Goal: Task Accomplishment & Management: Use online tool/utility

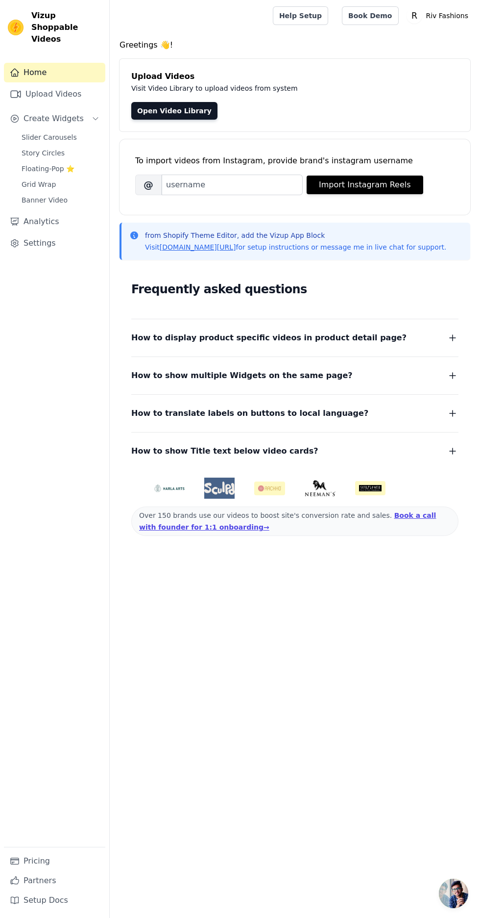
click at [172, 110] on link "Open Video Library" at bounding box center [174, 111] width 86 height 18
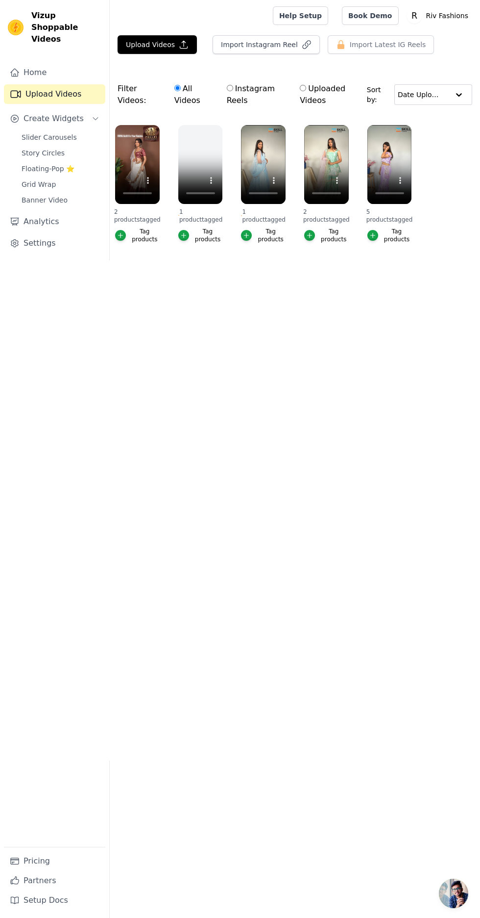
click at [232, 87] on input "Instagram Reels" at bounding box center [230, 88] width 6 height 6
radio input "true"
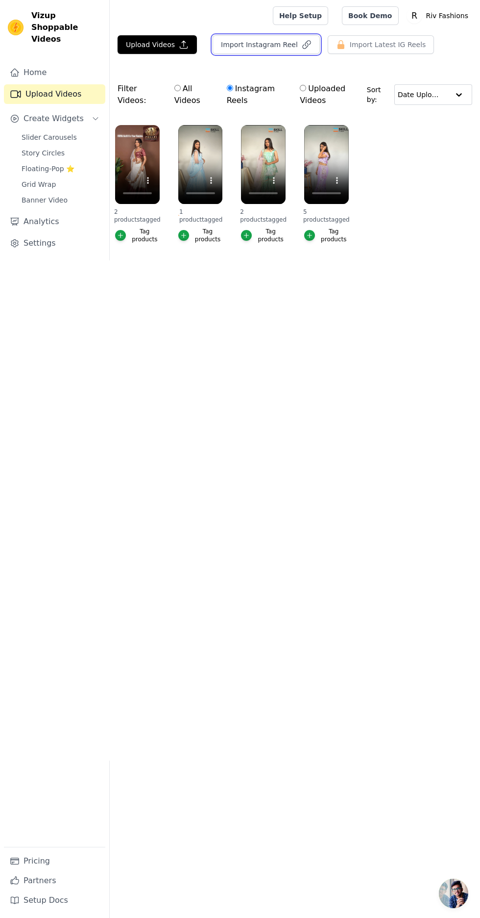
click at [250, 45] on button "Import Instagram Reel" at bounding box center [266, 44] width 107 height 19
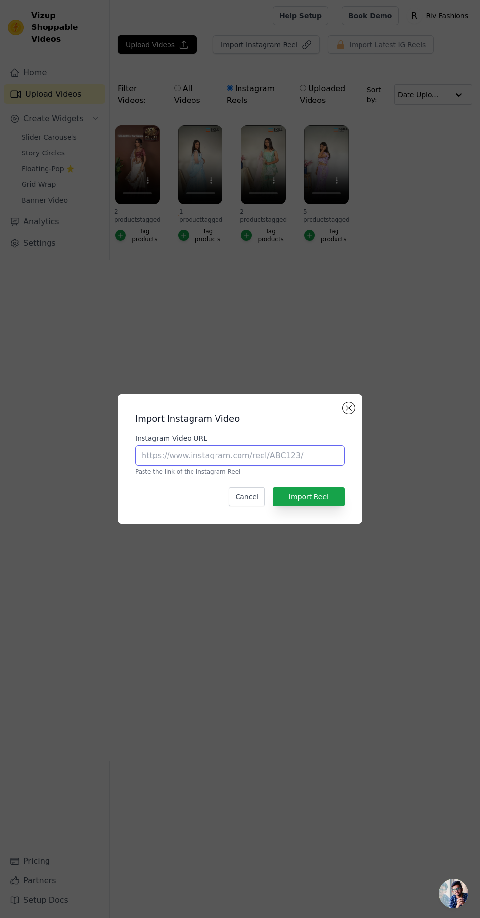
paste input "[URL][DOMAIN_NAME]"
type input "[URL][DOMAIN_NAME]"
click at [317, 506] on button "Import Reel" at bounding box center [309, 496] width 72 height 19
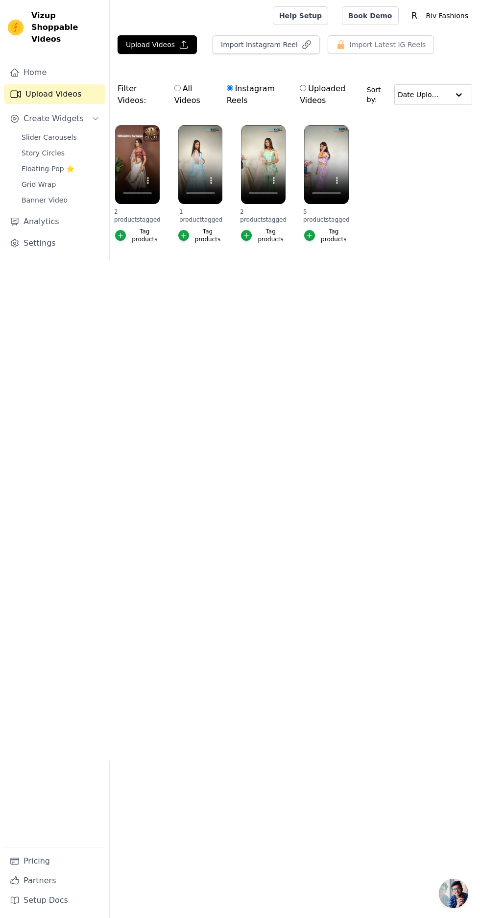
click at [175, 89] on input "All Videos" at bounding box center [178, 88] width 6 height 6
radio input "true"
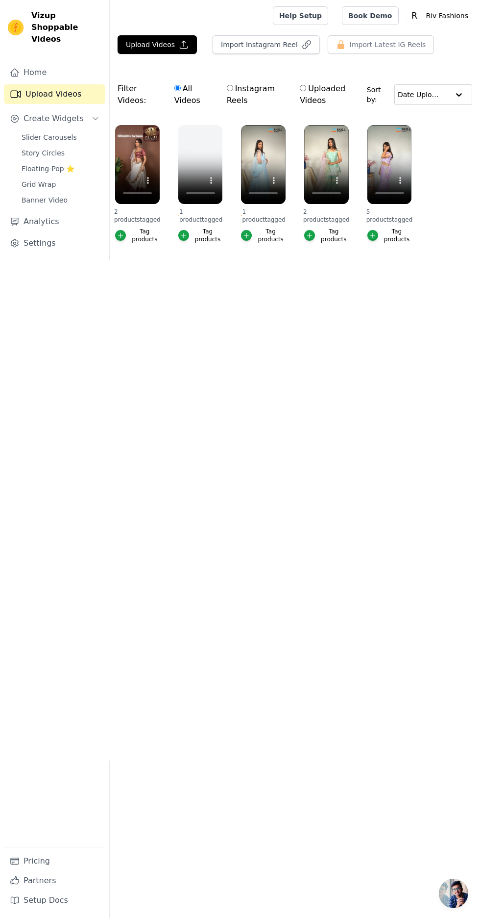
click at [232, 87] on input "Instagram Reels" at bounding box center [230, 88] width 6 height 6
radio input "true"
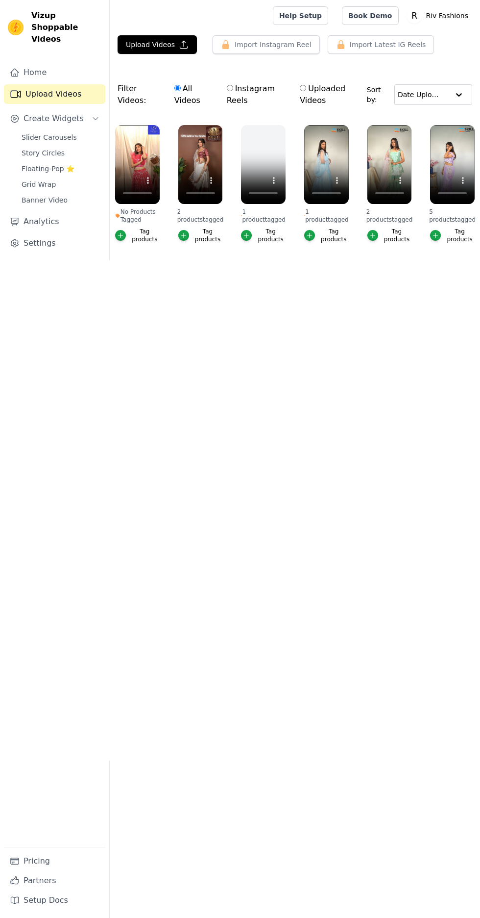
click at [121, 235] on icon "button" at bounding box center [121, 235] width 4 height 4
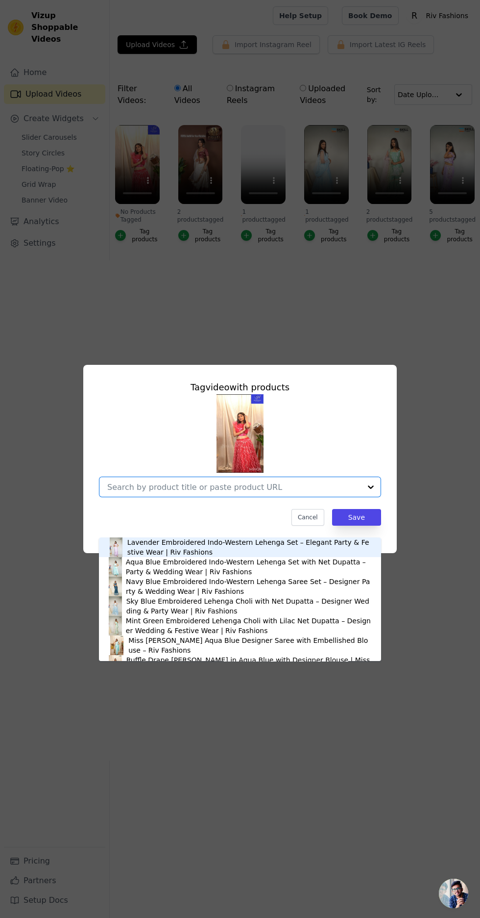
click at [356, 492] on input "No Products Tagged Tag video with products Lavender Embroidered Indo-Western Le…" at bounding box center [234, 486] width 254 height 9
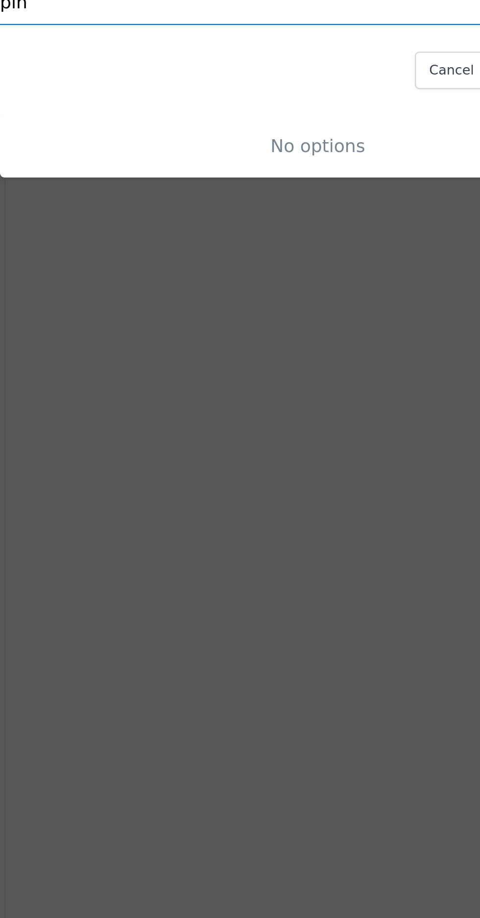
type input "pink"
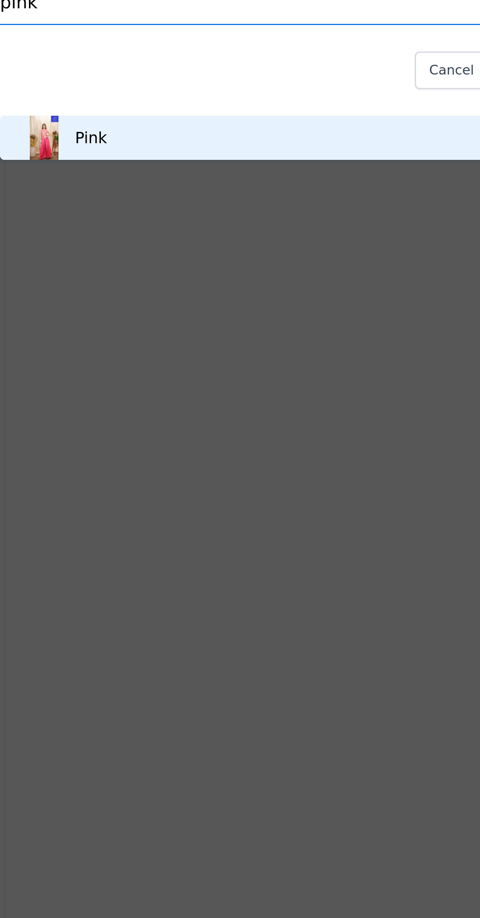
click at [267, 544] on div "Pink" at bounding box center [248, 547] width 263 height 20
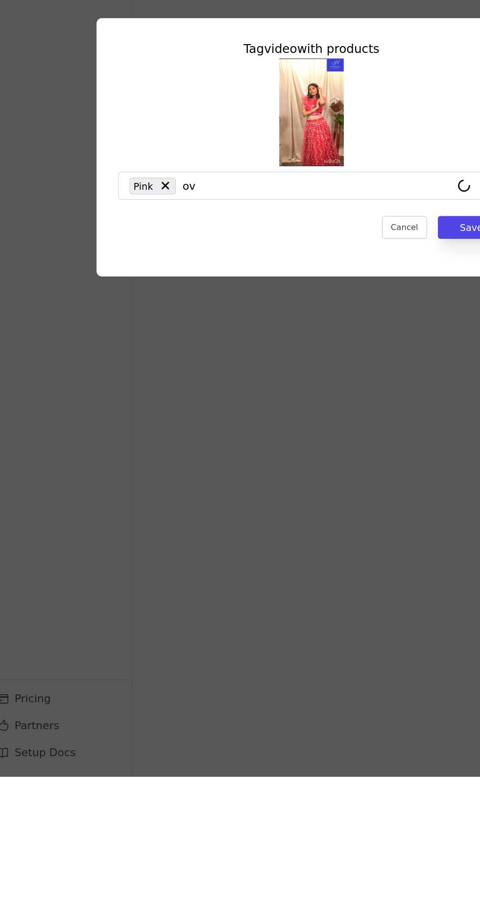
type input "ove"
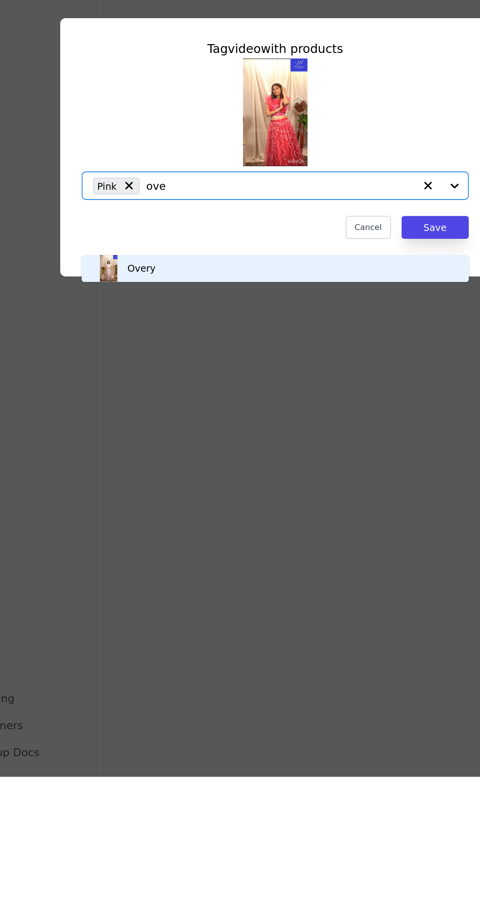
click at [223, 547] on div "Overy" at bounding box center [240, 547] width 263 height 20
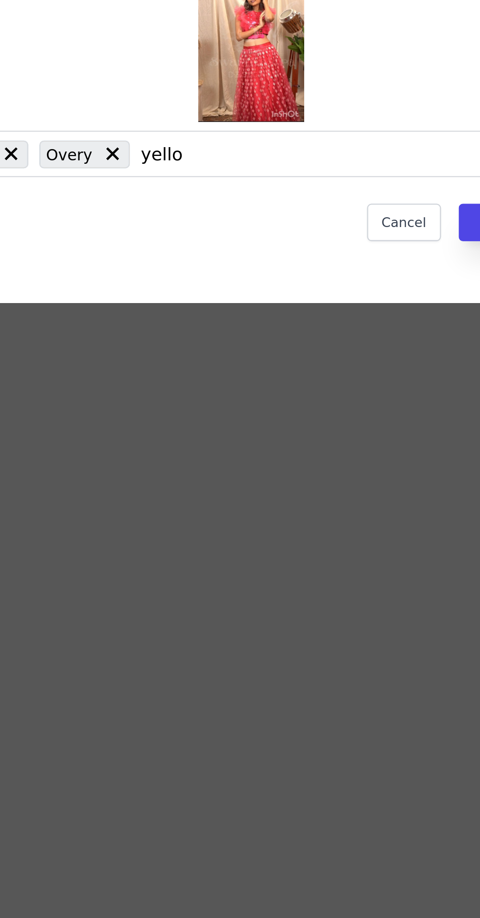
type input "yellow"
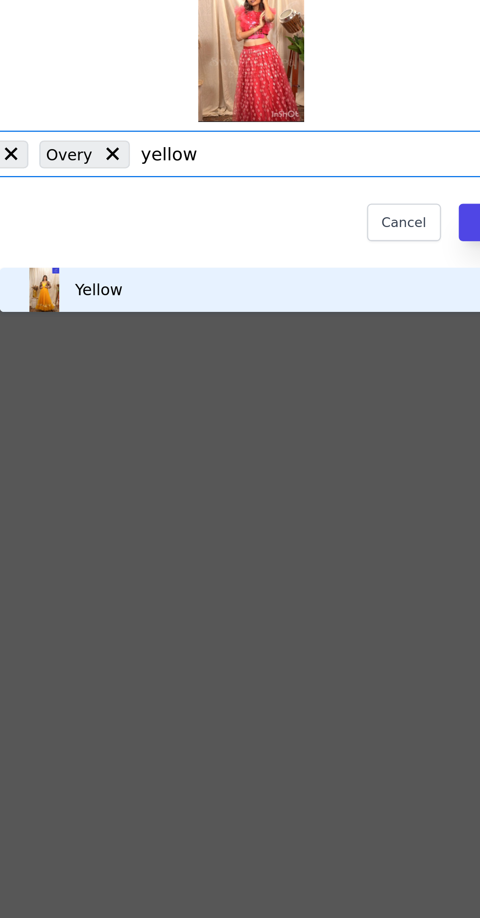
click at [266, 545] on div "Yellow" at bounding box center [269, 547] width 263 height 20
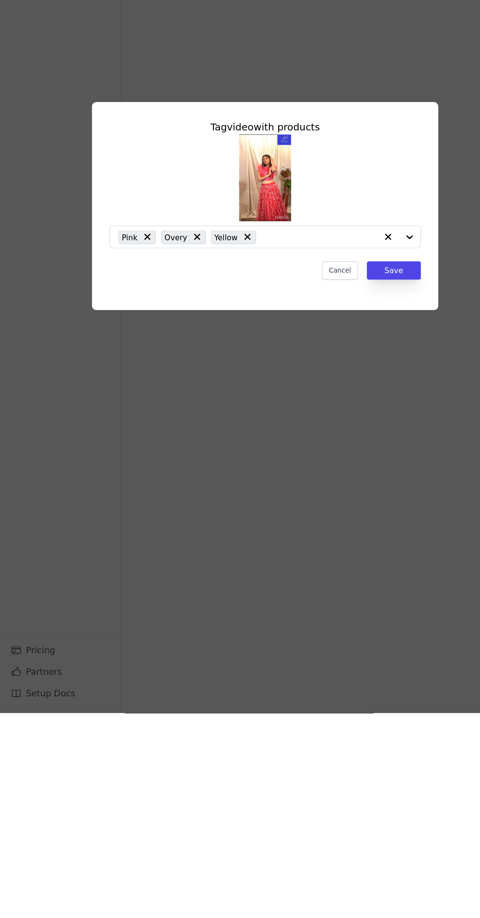
click at [377, 497] on div at bounding box center [361, 487] width 39 height 20
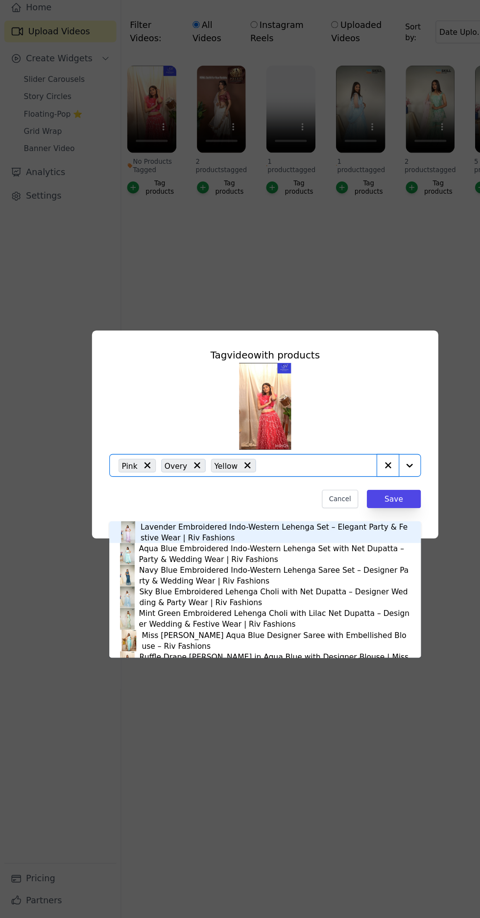
click at [360, 497] on button "No Products Tagged Tag video with products Lavender Embroidered Indo-Western Le…" at bounding box center [352, 487] width 20 height 20
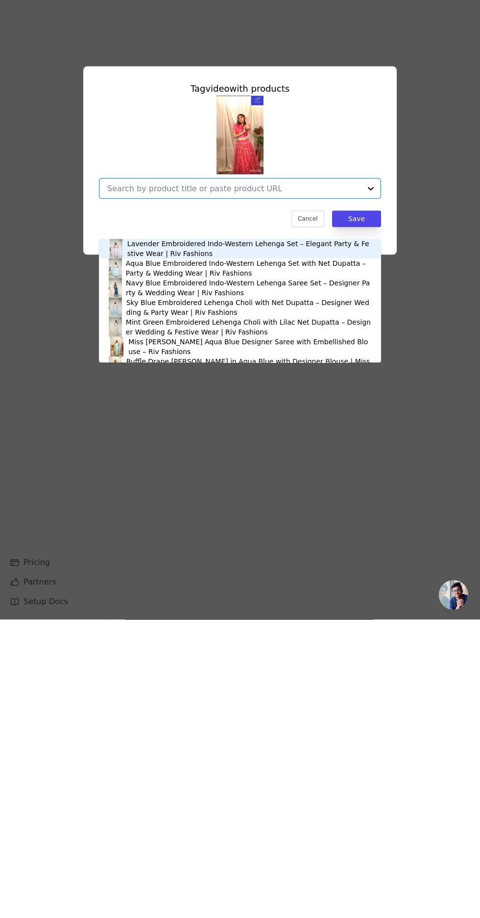
click at [376, 497] on div at bounding box center [371, 487] width 20 height 20
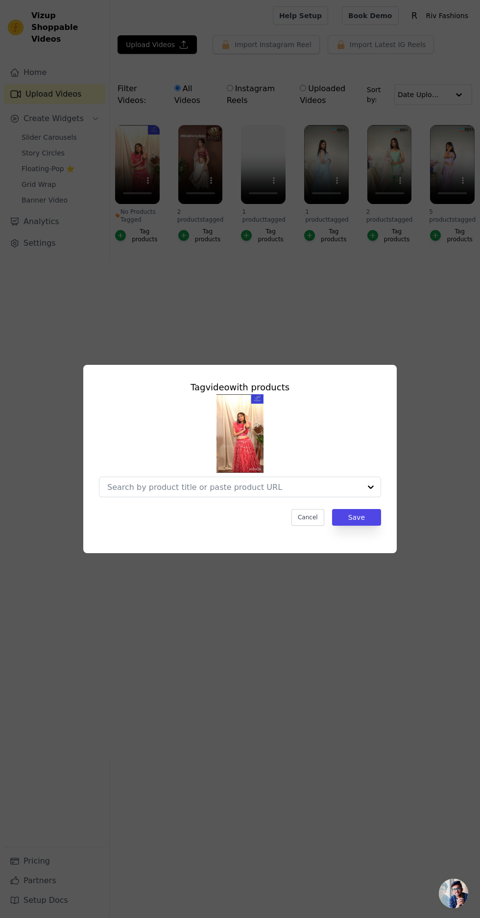
click at [360, 492] on input "No Products Tagged Tag video with products Cancel Save Tag products" at bounding box center [234, 486] width 254 height 9
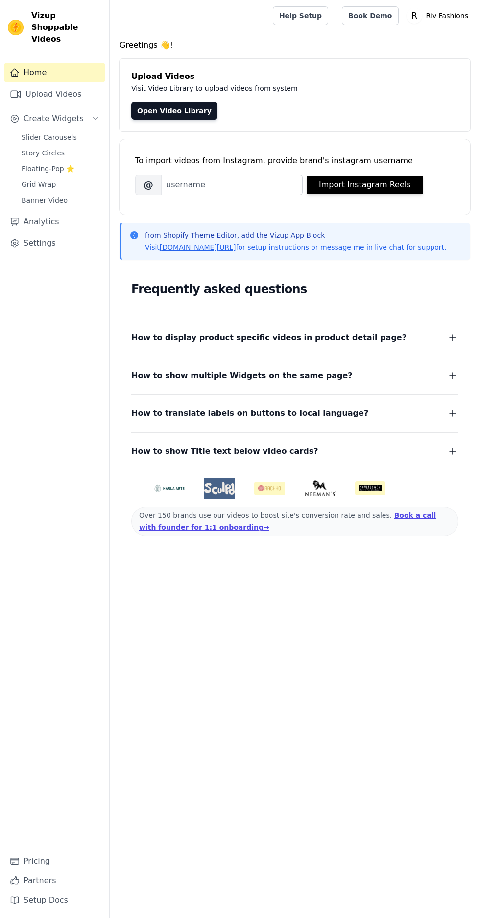
click at [180, 110] on link "Open Video Library" at bounding box center [174, 111] width 86 height 18
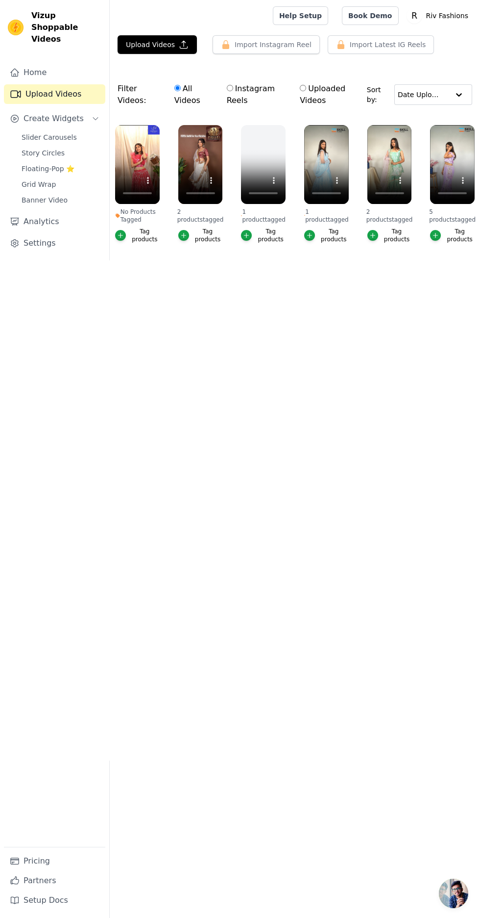
click at [139, 241] on div "Tag products" at bounding box center [145, 235] width 30 height 16
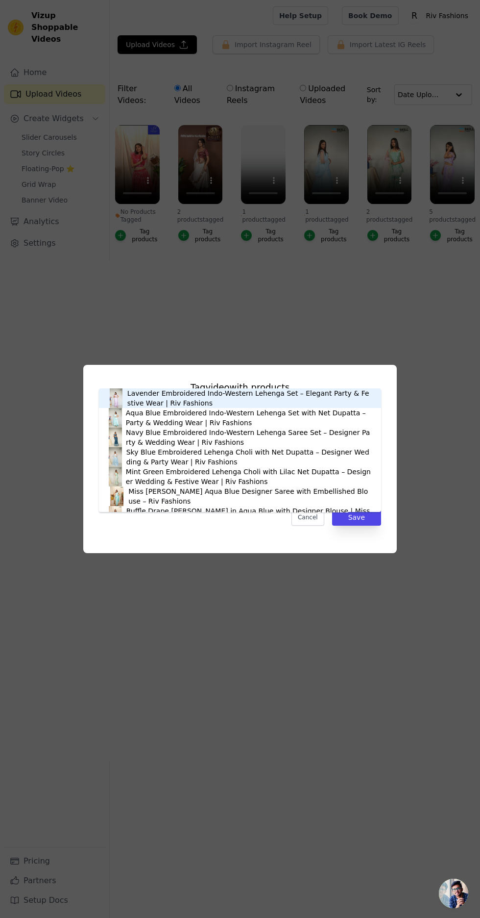
click at [360, 492] on input "No Products Tagged Tag video with products Lavender Embroidered Indo-Western Le…" at bounding box center [234, 486] width 254 height 9
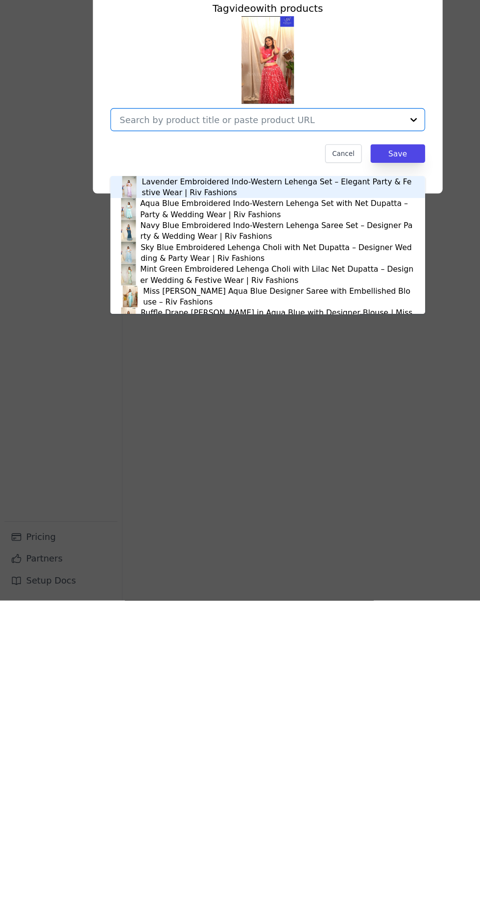
click at [376, 606] on div "Sky Blue Embroidered Lehenga Choli with Net Dupatta – Designer Wedding & Party …" at bounding box center [240, 606] width 282 height 20
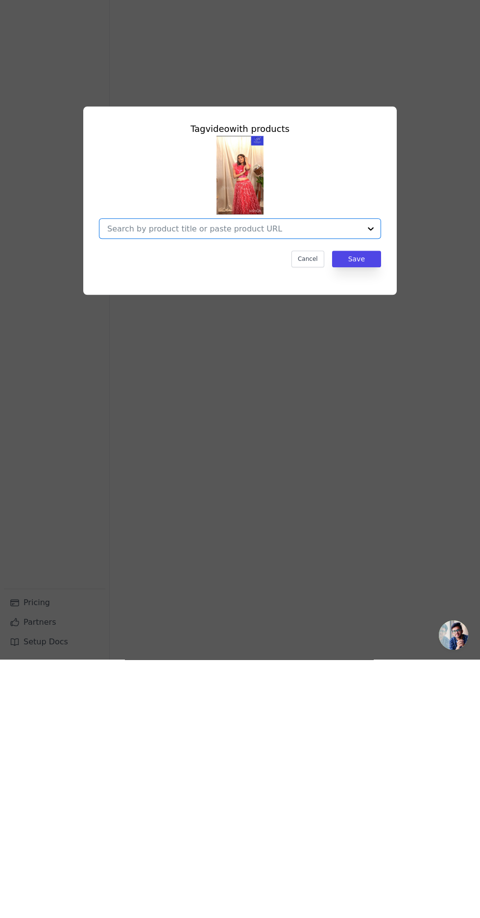
click at [334, 497] on div at bounding box center [234, 487] width 254 height 20
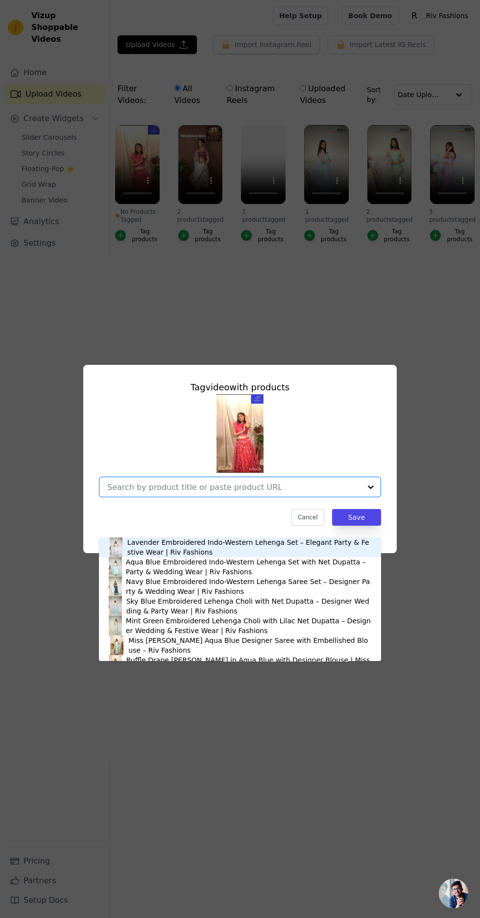
click at [360, 492] on input "No Products Tagged Tag video with products Lavender Embroidered Indo-Western Le…" at bounding box center [234, 486] width 254 height 9
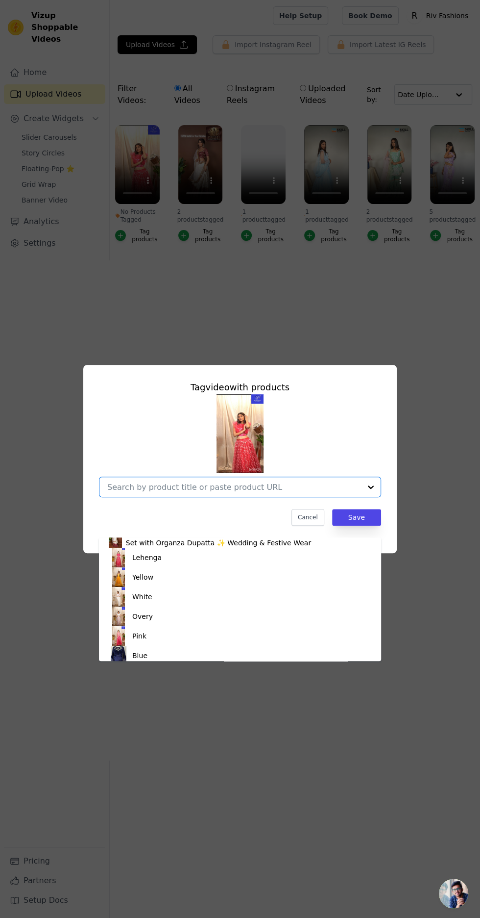
scroll to position [229, 0]
click at [174, 625] on div "Pink" at bounding box center [240, 632] width 263 height 20
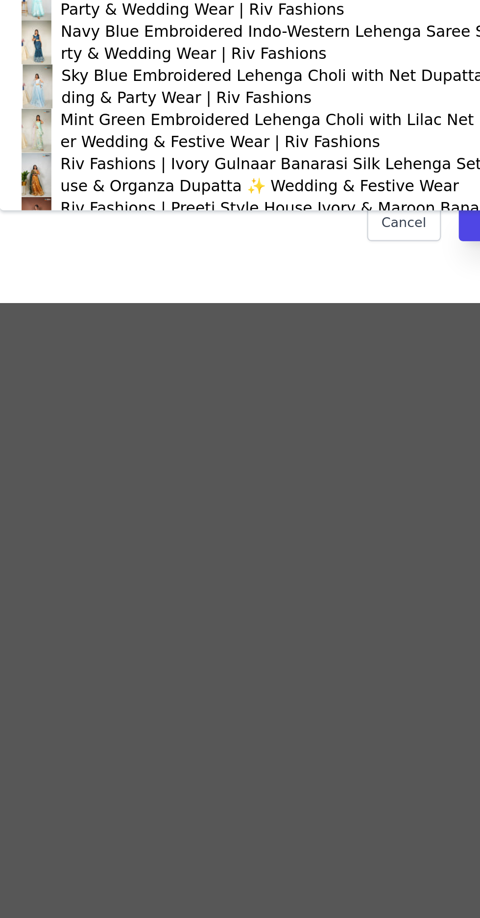
type input "lehenga"
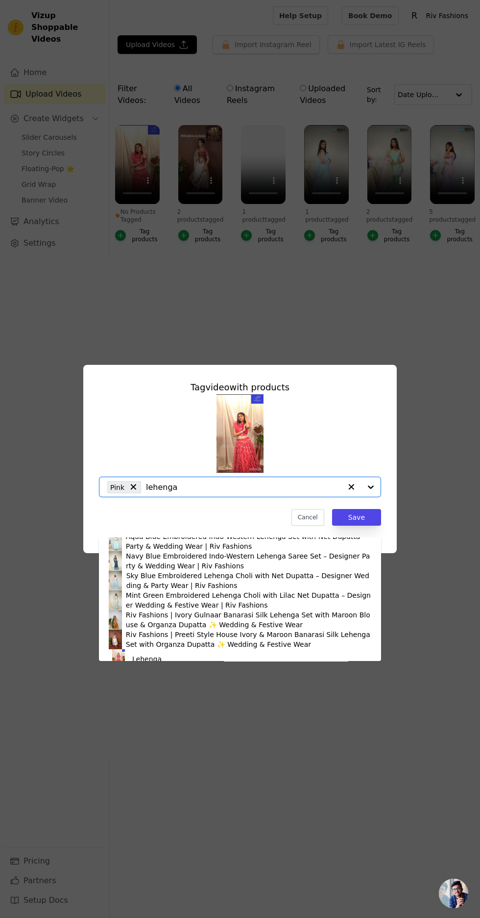
scroll to position [33, 0]
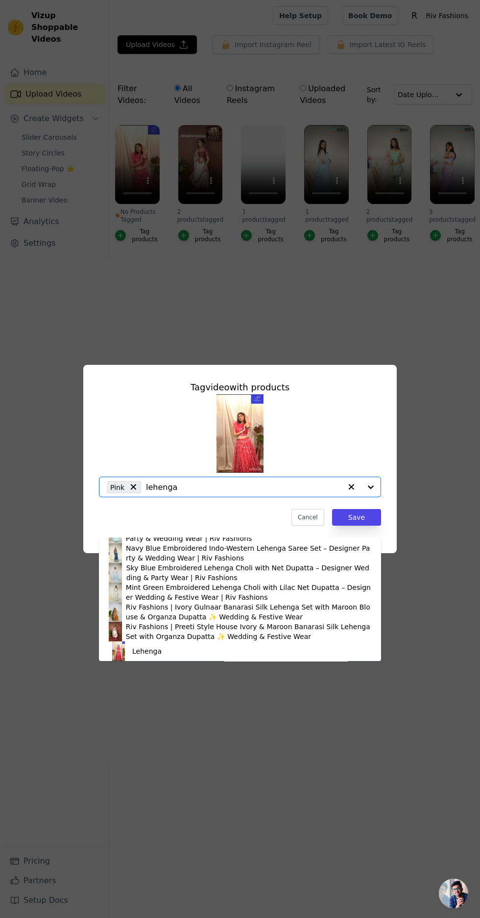
click at [346, 657] on div "Lehenga" at bounding box center [240, 651] width 263 height 20
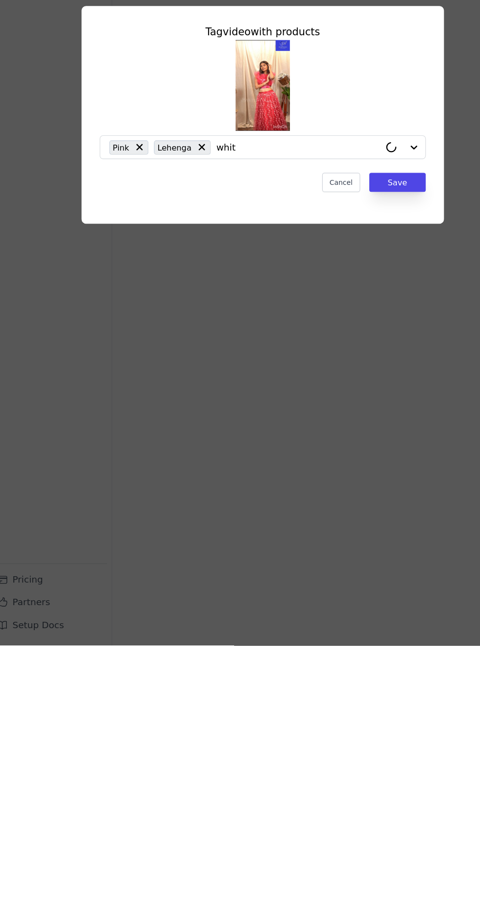
type input "white"
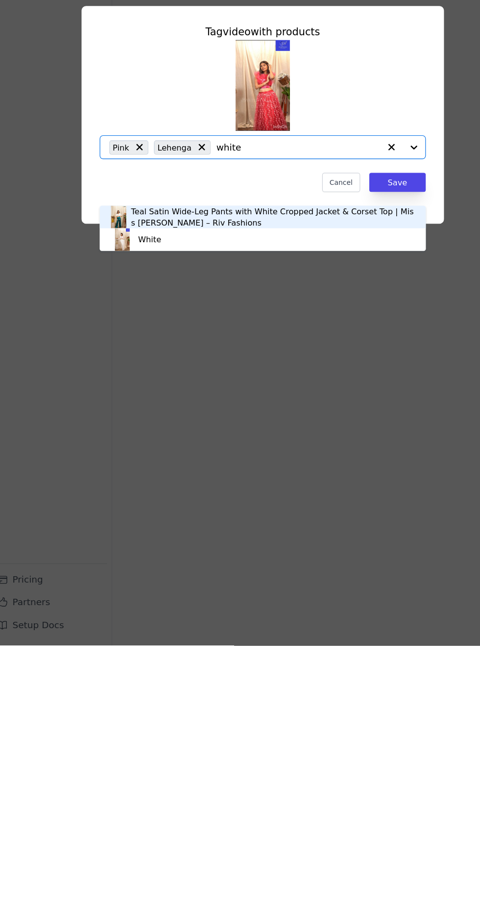
click at [229, 567] on div "White" at bounding box center [240, 567] width 263 height 20
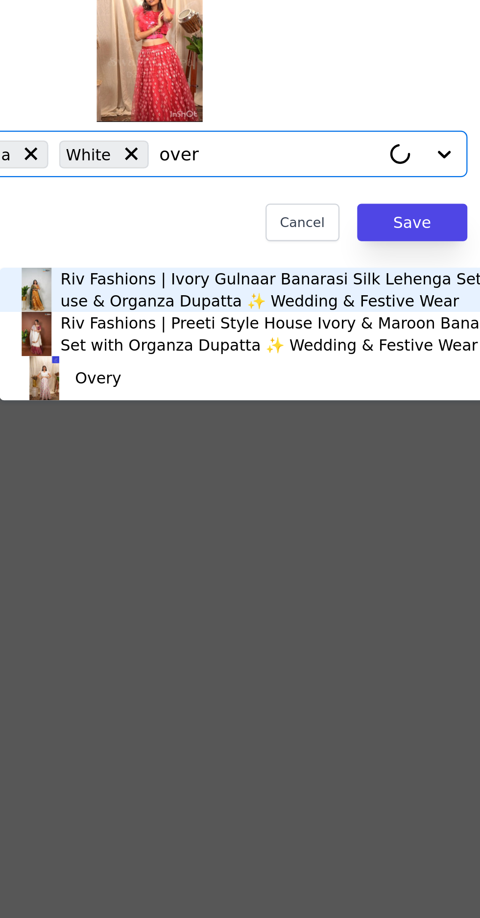
type input "overy"
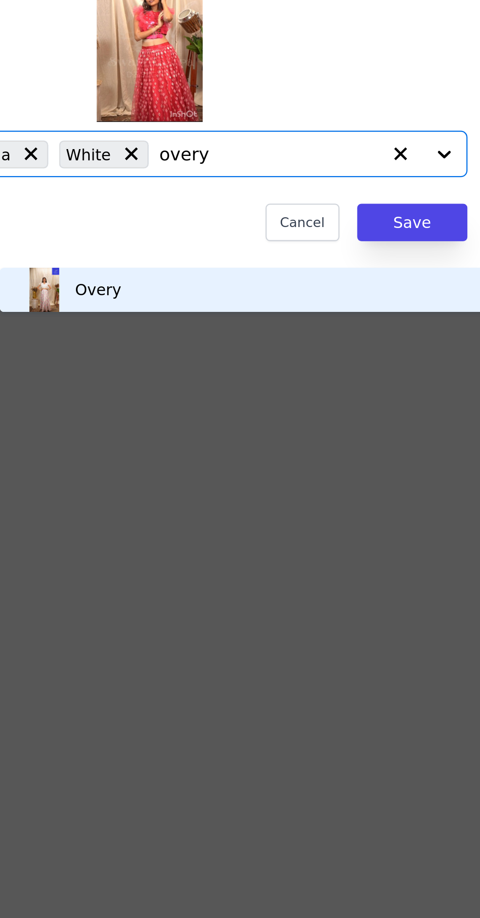
click at [324, 550] on div "Overy" at bounding box center [314, 547] width 263 height 20
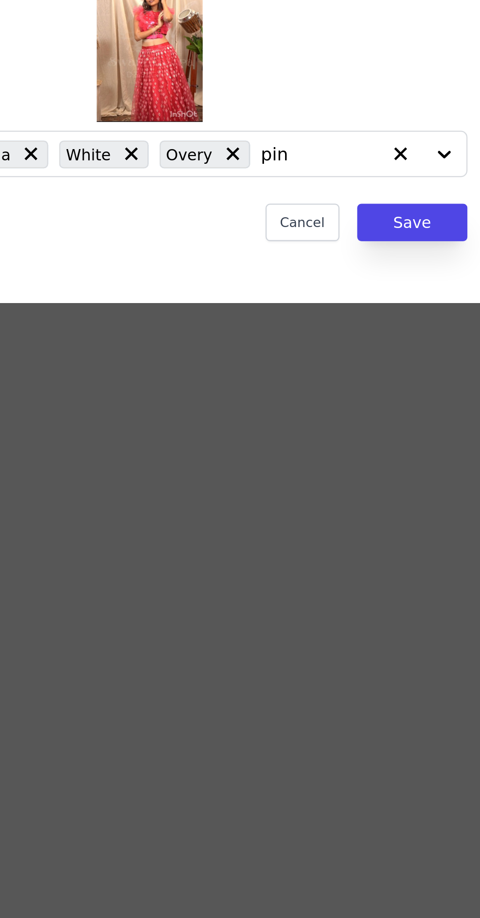
type input "pink"
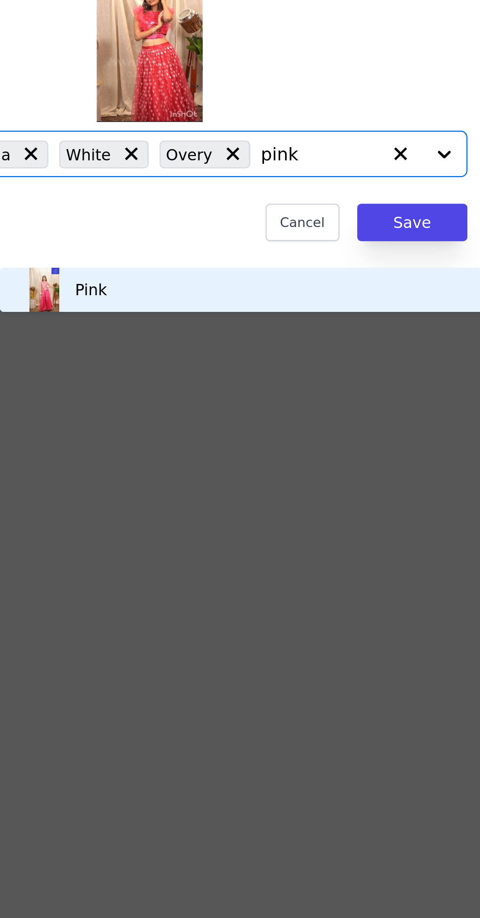
click at [311, 541] on div "Pink" at bounding box center [314, 547] width 263 height 20
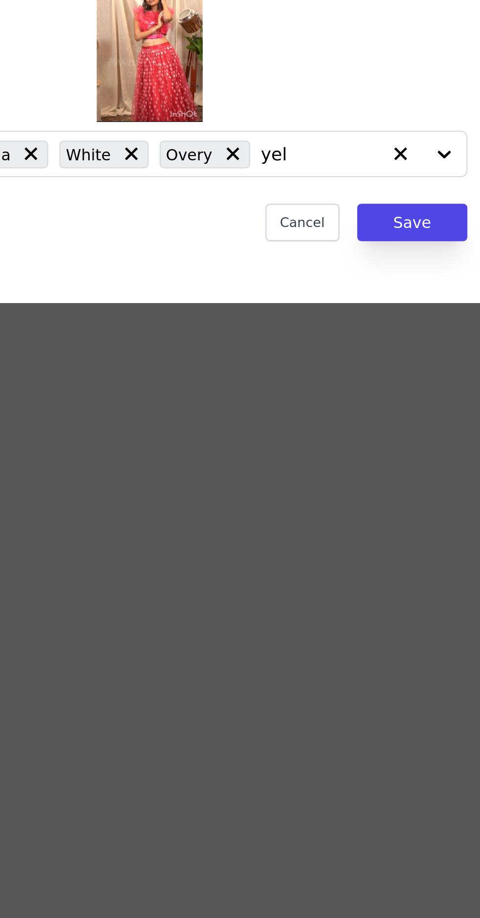
type input "yell"
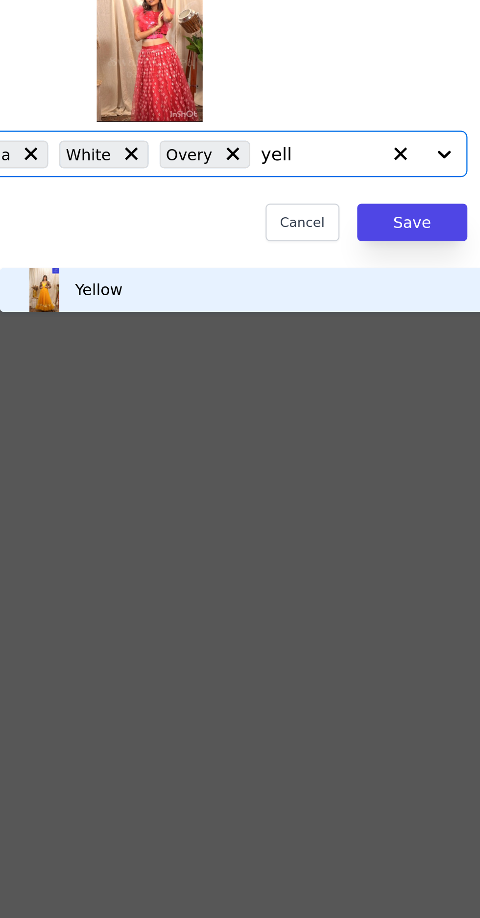
click at [301, 546] on div "Yellow" at bounding box center [314, 547] width 263 height 20
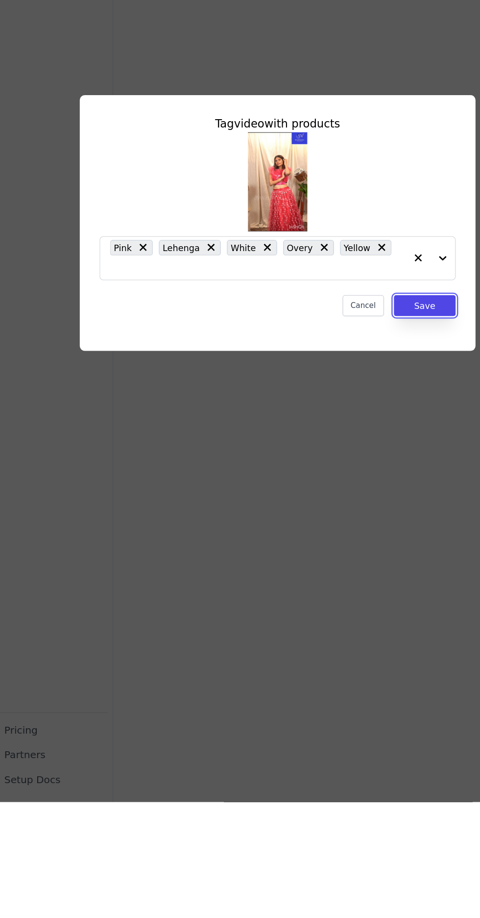
click at [363, 533] on button "Save" at bounding box center [356, 524] width 49 height 17
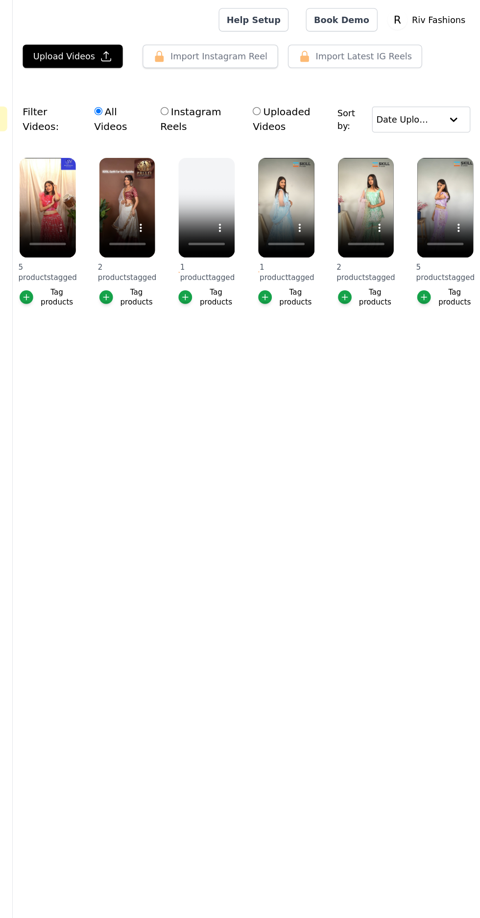
click at [306, 86] on input "Uploaded Videos" at bounding box center [303, 88] width 6 height 6
radio input "true"
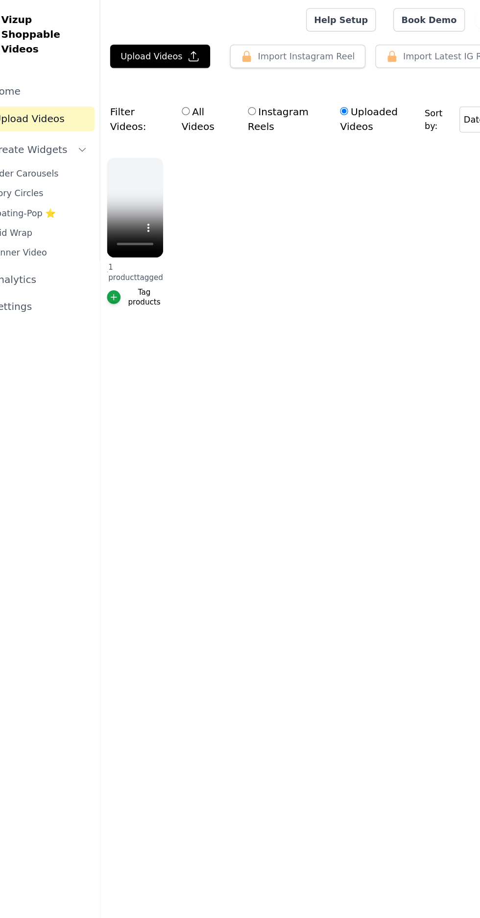
click at [278, 264] on ul "1 product tagged Tag products" at bounding box center [295, 194] width 371 height 149
click at [252, 86] on label "Instagram Reels" at bounding box center [257, 94] width 61 height 25
click at [233, 86] on input "Instagram Reels" at bounding box center [230, 88] width 6 height 6
radio input "true"
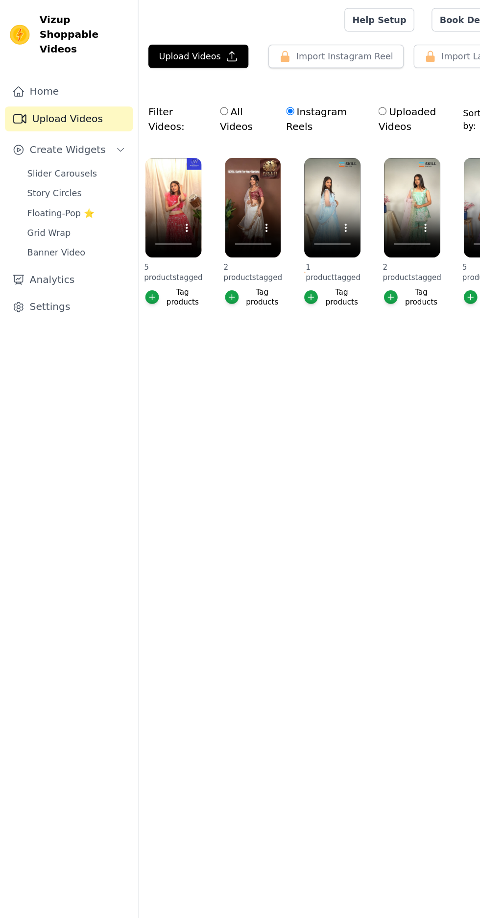
click at [87, 109] on button "Create Widgets" at bounding box center [54, 119] width 101 height 20
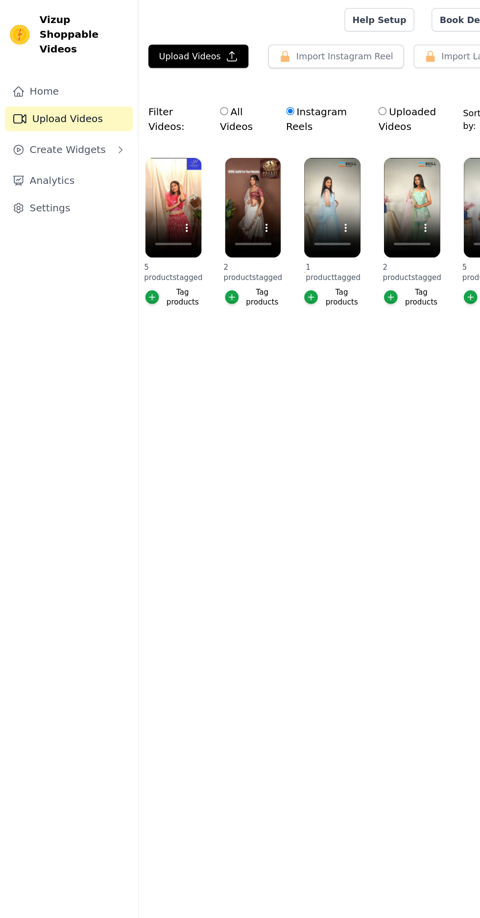
click at [77, 109] on button "Create Widgets" at bounding box center [54, 119] width 101 height 20
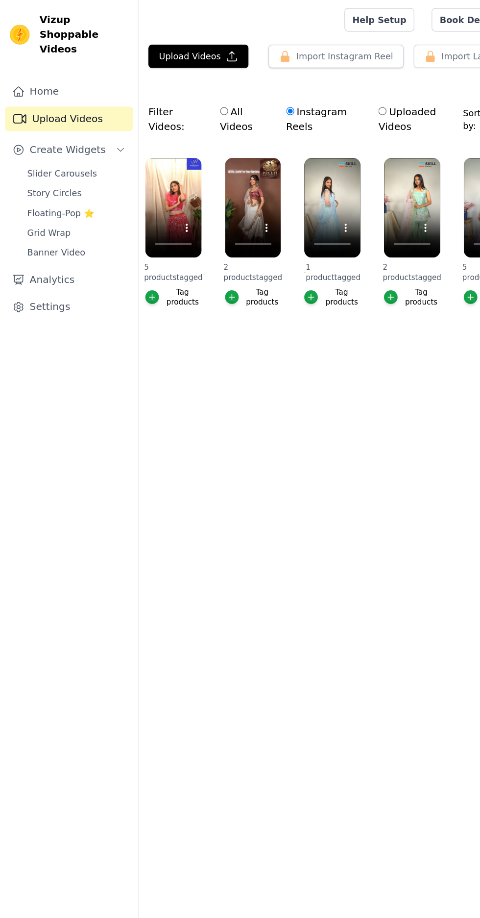
click at [75, 130] on link "Slider Carousels" at bounding box center [61, 137] width 90 height 14
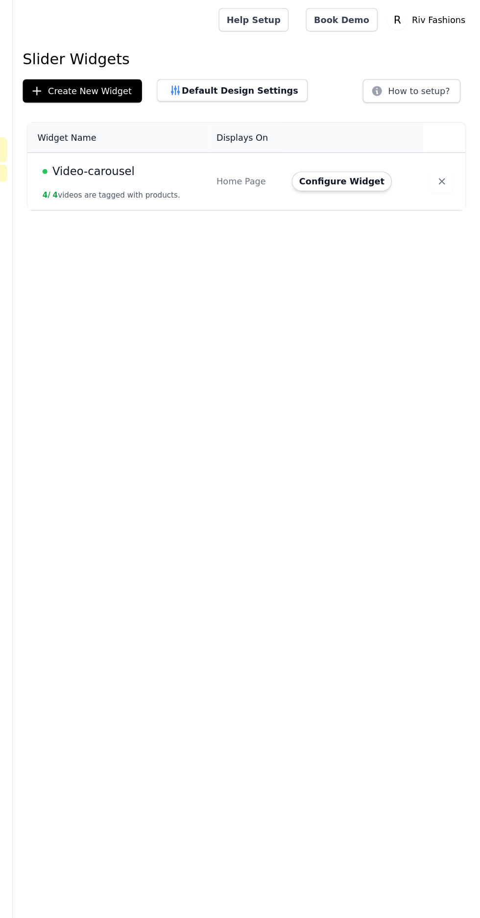
click at [270, 143] on td "Home Page" at bounding box center [295, 144] width 60 height 46
click at [280, 156] on td "Home Page" at bounding box center [295, 144] width 60 height 46
click at [358, 143] on button "Configure Widget" at bounding box center [370, 144] width 79 height 16
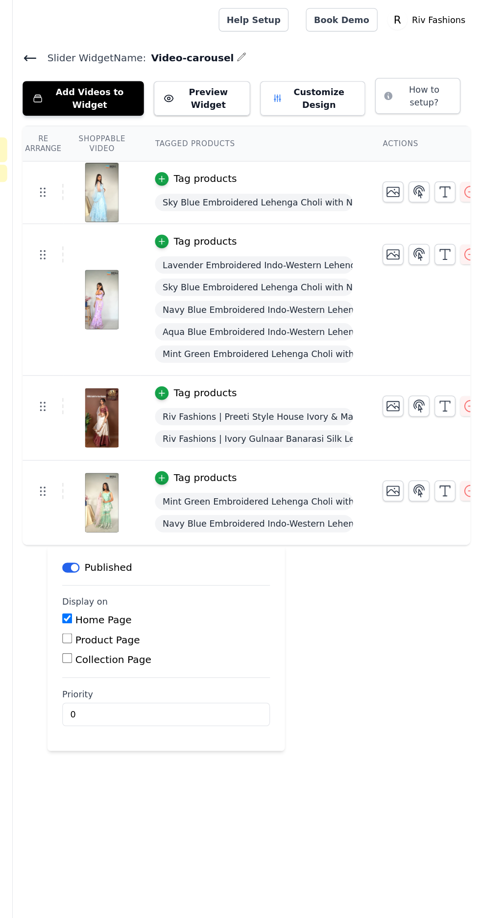
click at [181, 81] on button "Add Videos to Widget" at bounding box center [166, 77] width 96 height 27
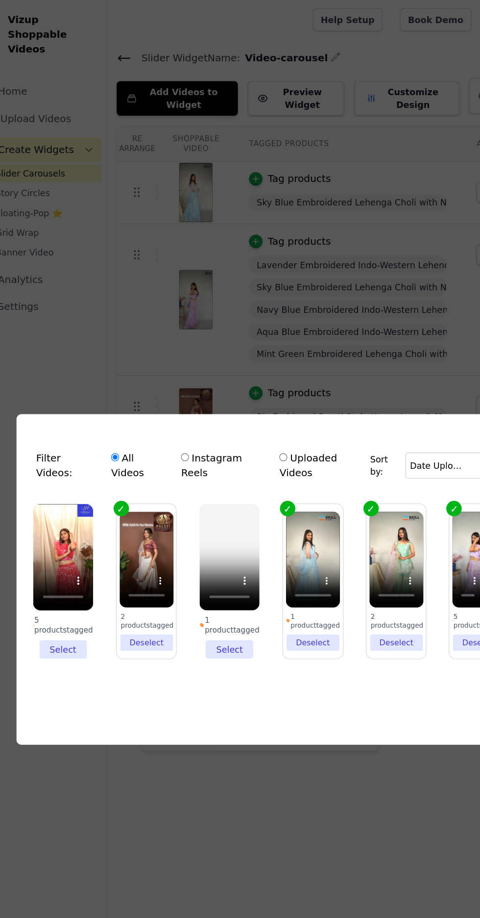
click at [81, 522] on li "5 products tagged Select" at bounding box center [75, 460] width 48 height 123
click at [0, 0] on input "5 products tagged Select" at bounding box center [0, 0] width 0 height 0
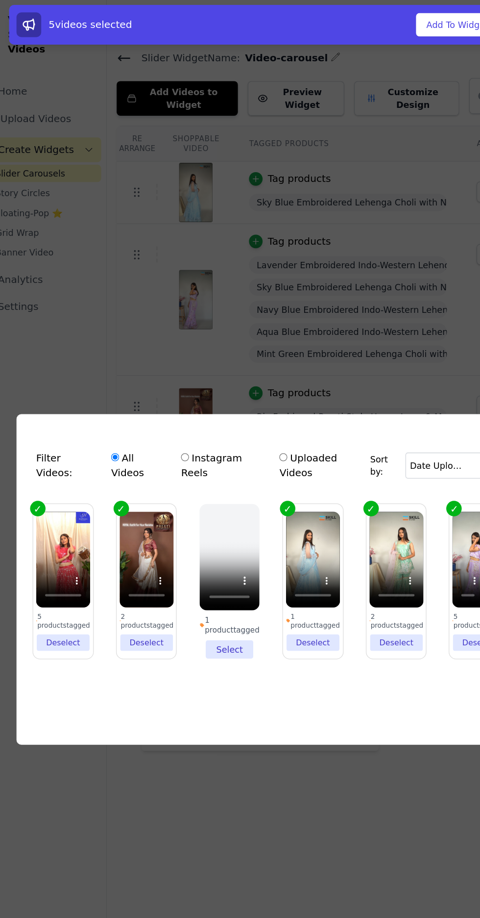
click at [172, 365] on input "Instagram Reels" at bounding box center [172, 362] width 6 height 6
radio input "true"
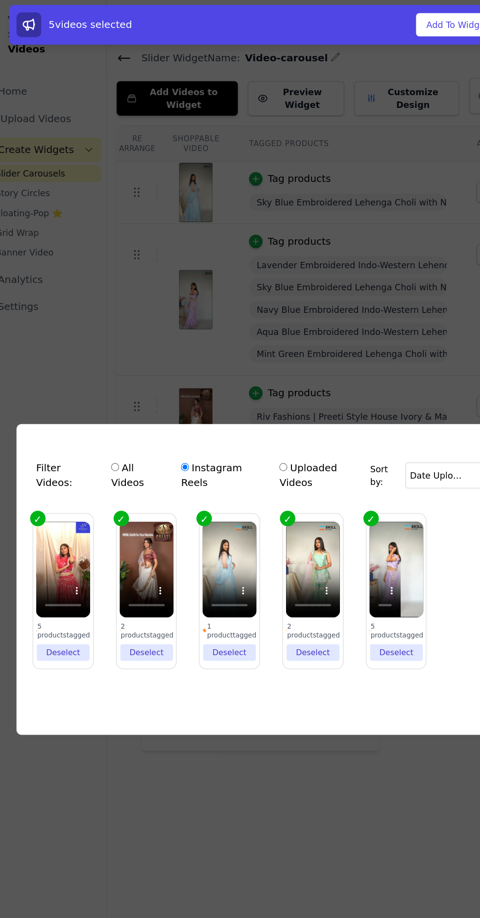
click at [371, 22] on button "Add To Widget" at bounding box center [388, 19] width 66 height 19
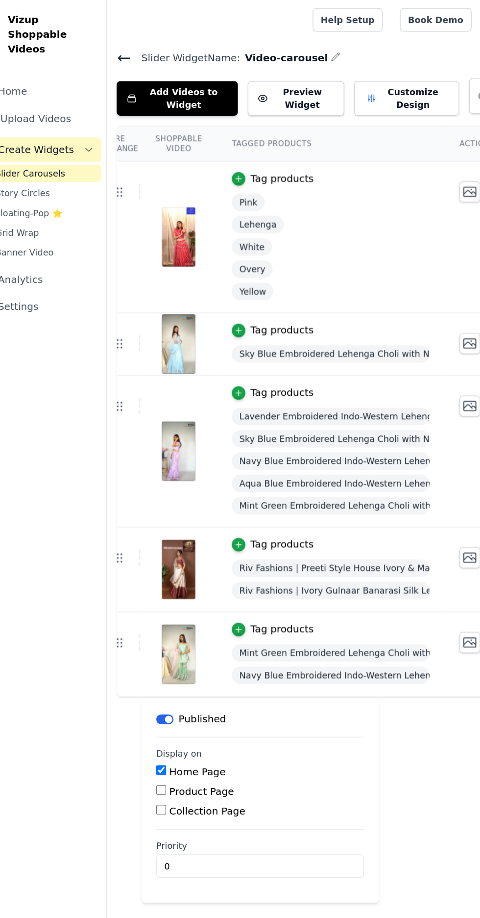
scroll to position [0, 16]
